Goal: Task Accomplishment & Management: Manage account settings

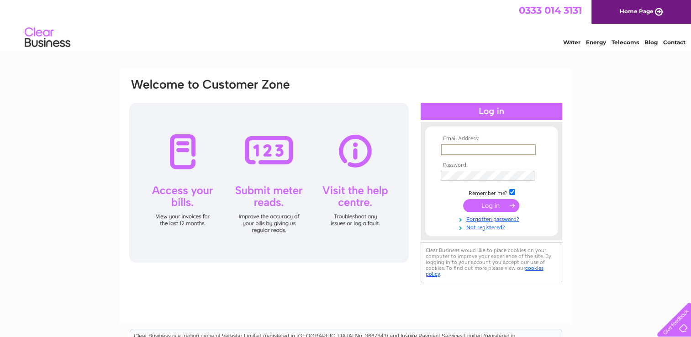
type input "enquiries@bartonplastering.co.uk"
click at [495, 206] on input "submit" at bounding box center [491, 204] width 56 height 13
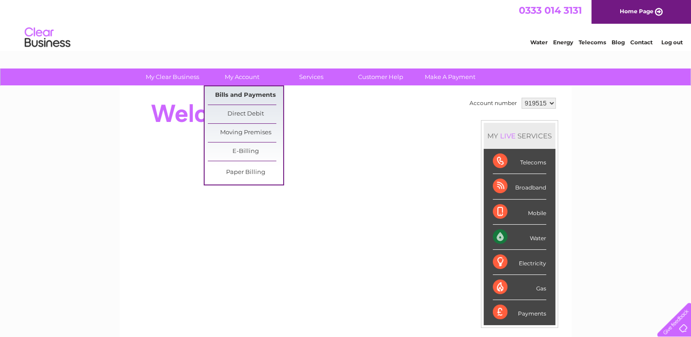
click at [252, 91] on link "Bills and Payments" at bounding box center [245, 95] width 75 height 18
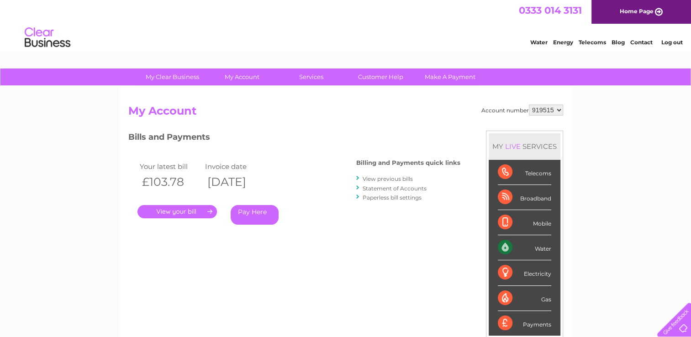
scroll to position [46, 0]
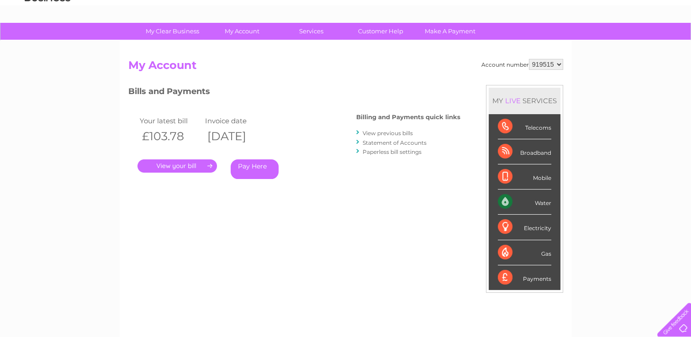
click at [198, 165] on link "." at bounding box center [178, 165] width 80 height 13
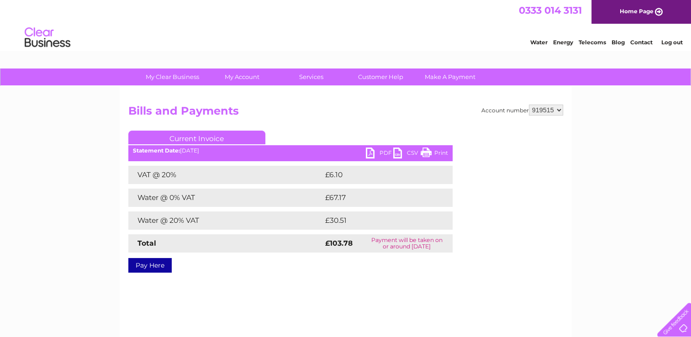
click at [369, 152] on link "PDF" at bounding box center [379, 154] width 27 height 13
click at [676, 43] on link "Log out" at bounding box center [671, 42] width 21 height 7
